Goal: Task Accomplishment & Management: Manage account settings

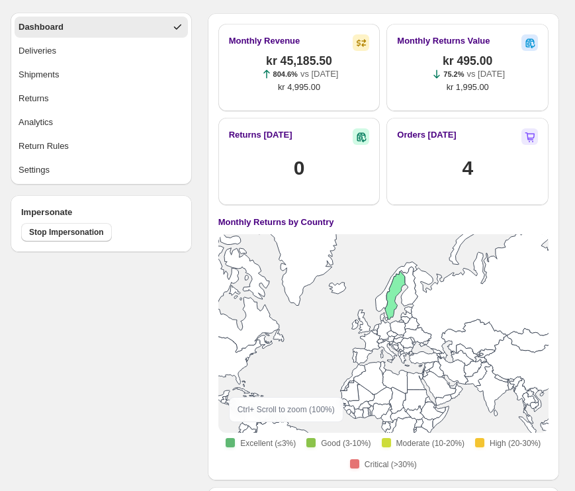
scroll to position [73, 0]
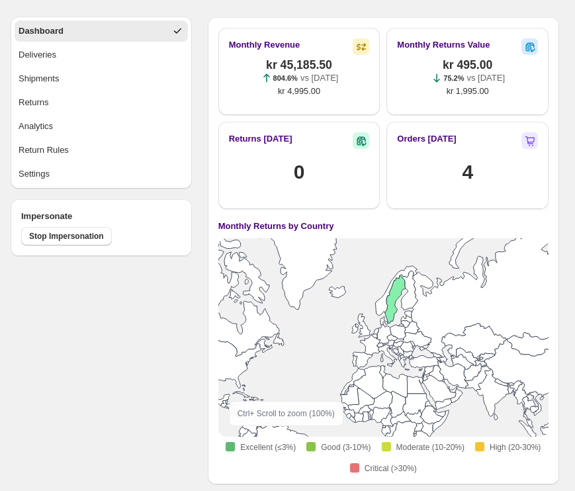
click at [71, 185] on ul "Dashboard Deliveries Shipments Returns Analytics Return Rules Settings" at bounding box center [101, 103] width 181 height 172
click at [66, 181] on button "Settings" at bounding box center [101, 174] width 173 height 21
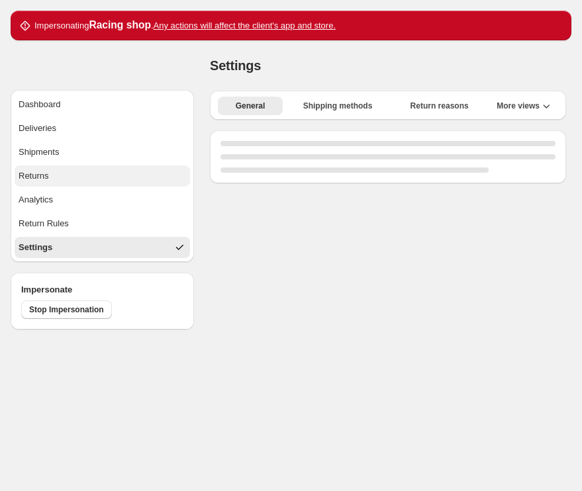
select select "**"
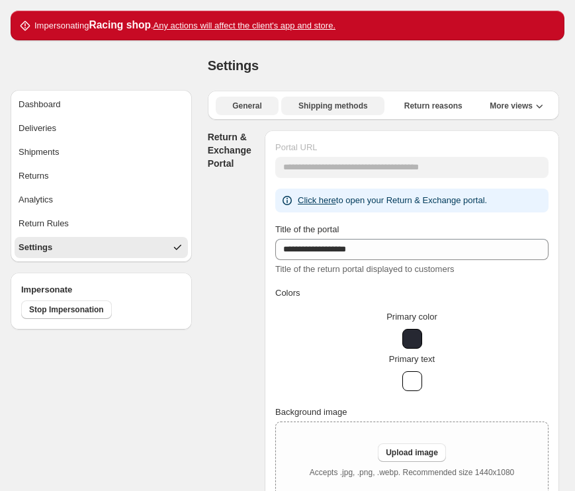
click at [310, 109] on span "Shipping methods" at bounding box center [334, 106] width 70 height 11
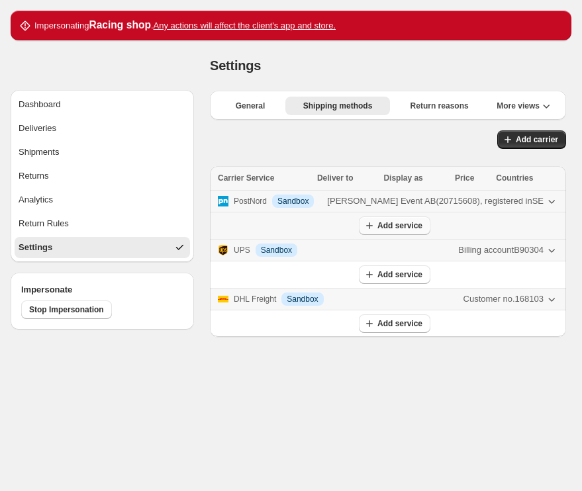
click at [401, 222] on span "Add service" at bounding box center [399, 225] width 45 height 11
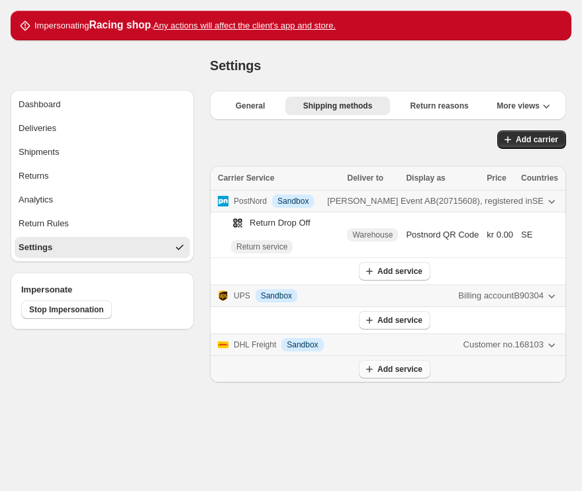
click at [395, 369] on span "Add service" at bounding box center [399, 369] width 45 height 11
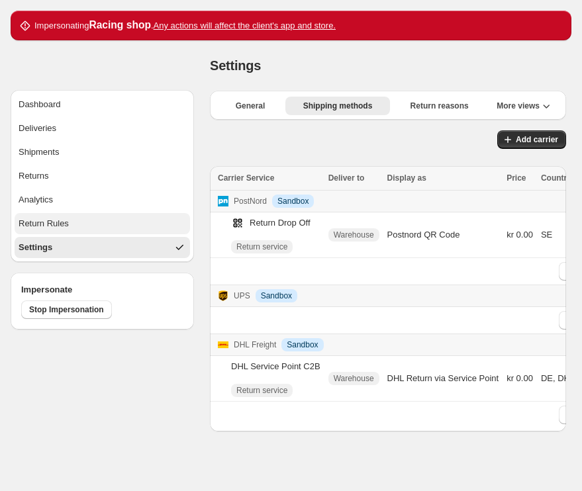
click at [107, 216] on button "Return Rules" at bounding box center [102, 223] width 175 height 21
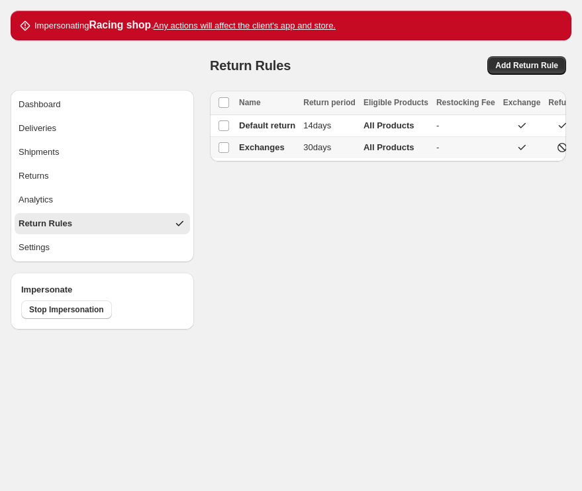
click at [297, 149] on td "Exchanges" at bounding box center [267, 148] width 64 height 22
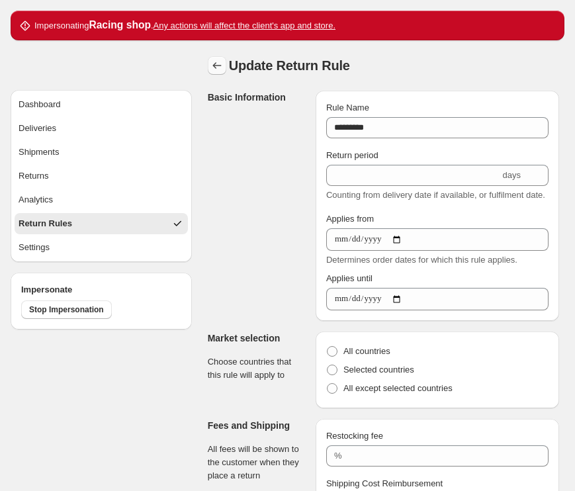
click at [219, 71] on button "button" at bounding box center [217, 65] width 19 height 19
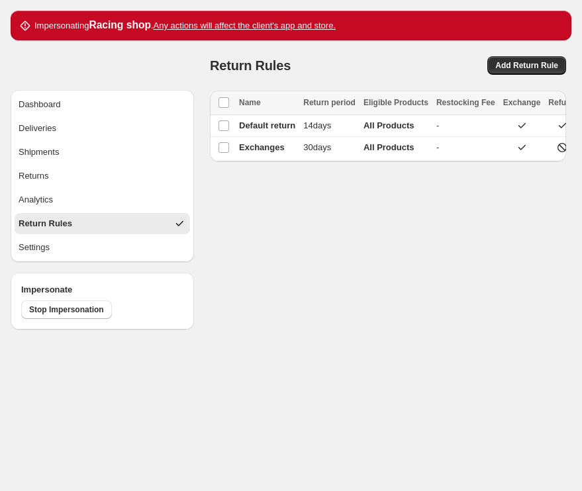
click at [289, 114] on th "Name" at bounding box center [267, 103] width 64 height 24
click at [287, 122] on span "Default return" at bounding box center [267, 125] width 56 height 10
select select "****"
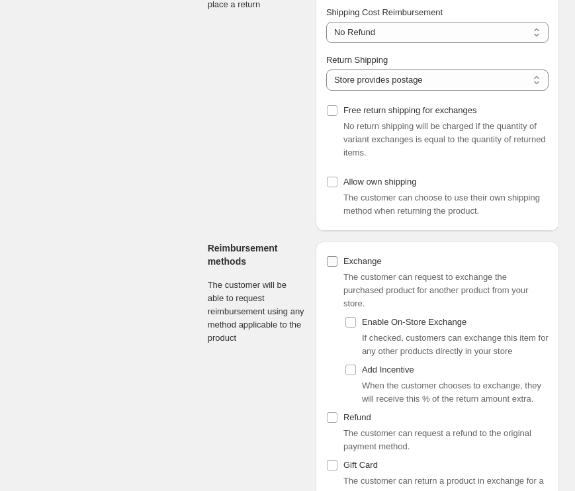
click at [338, 261] on label "Exchange" at bounding box center [354, 261] width 56 height 19
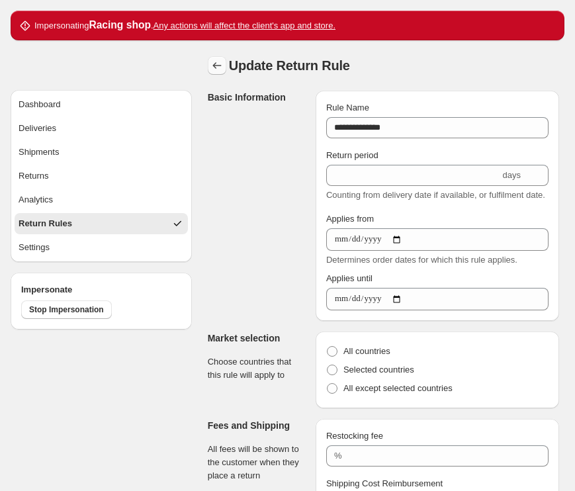
click at [218, 70] on icon "button" at bounding box center [217, 65] width 13 height 13
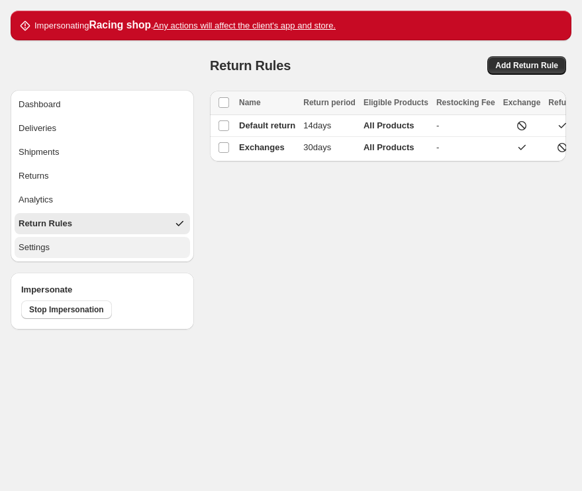
click at [94, 247] on button "Settings" at bounding box center [102, 247] width 175 height 21
select select "**"
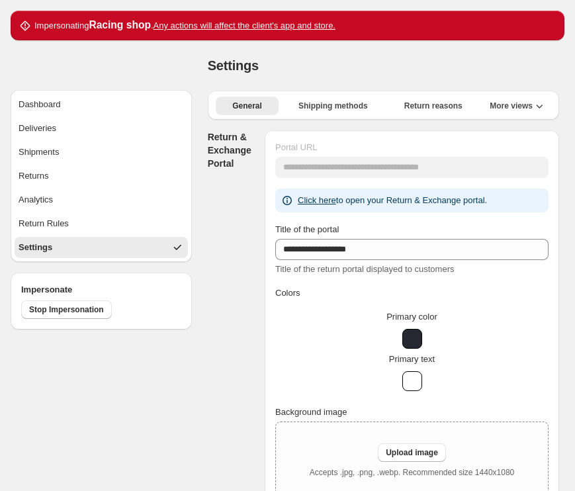
click at [493, 110] on span "More views" at bounding box center [511, 106] width 43 height 11
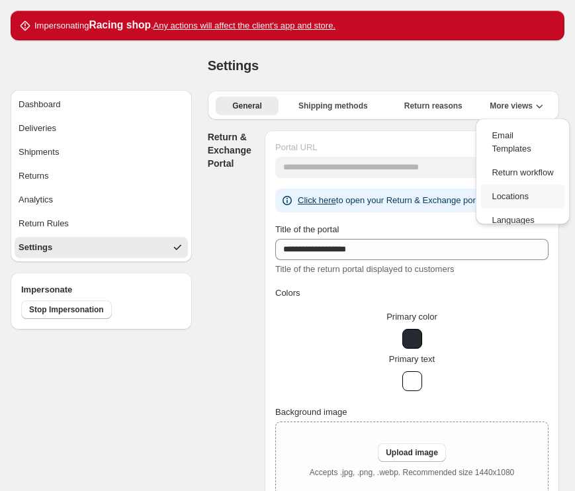
click at [493, 185] on button "Locations" at bounding box center [522, 197] width 83 height 24
